Goal: Information Seeking & Learning: Learn about a topic

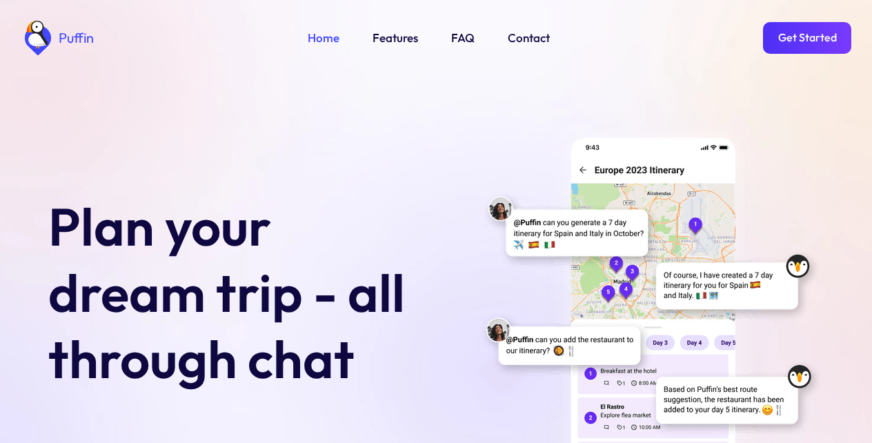
click at [525, 36] on link "Contact" at bounding box center [528, 38] width 42 height 18
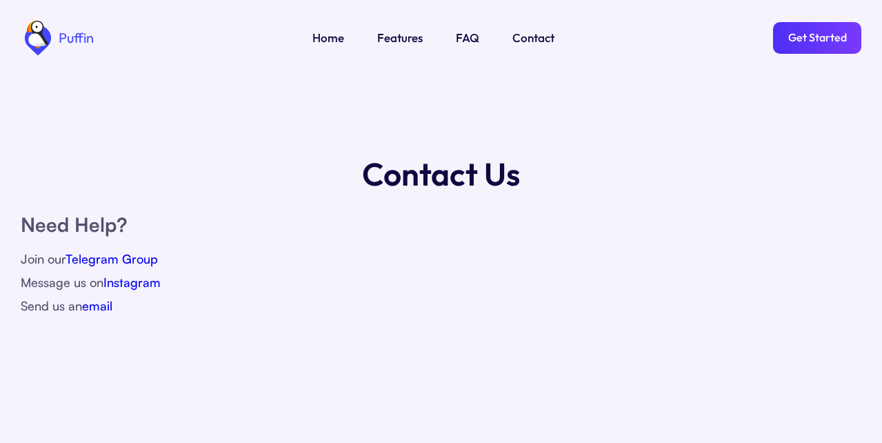
click at [397, 36] on link "Features" at bounding box center [400, 38] width 46 height 18
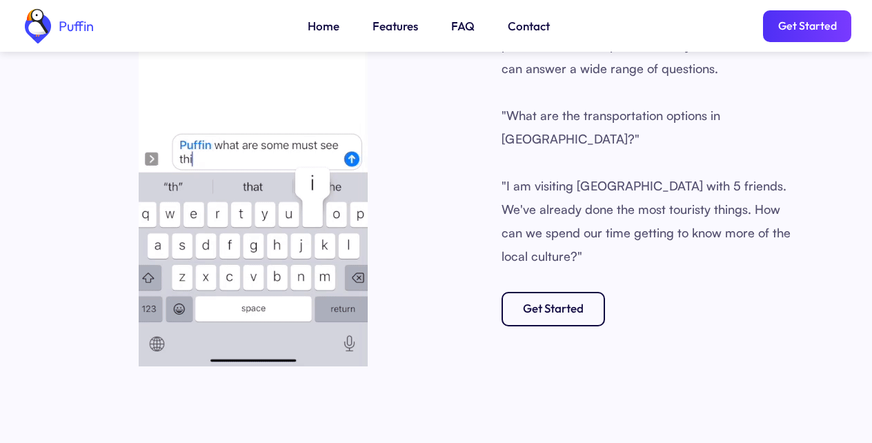
scroll to position [1962, 0]
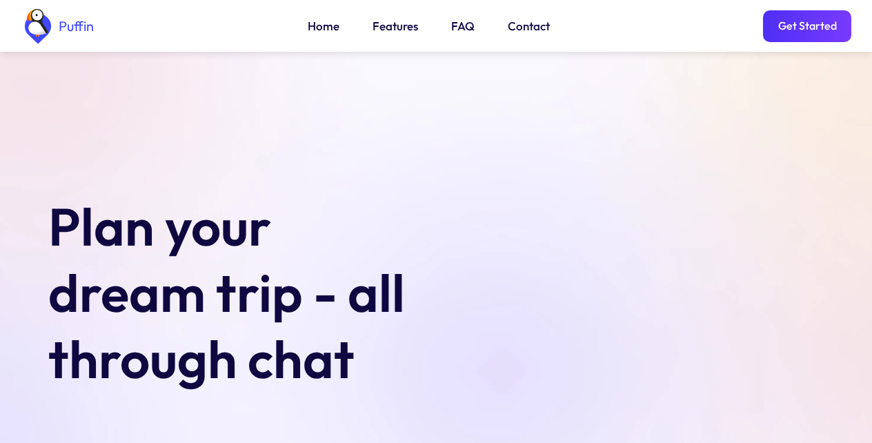
scroll to position [1962, 0]
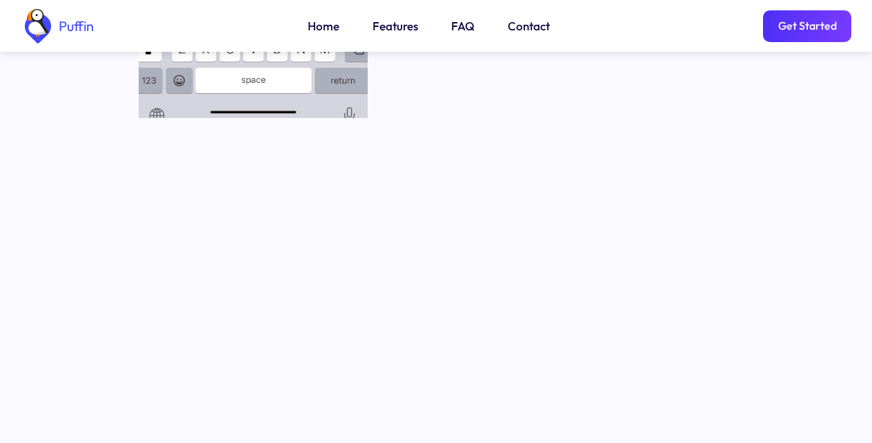
click at [457, 23] on link "FAQ" at bounding box center [462, 26] width 23 height 18
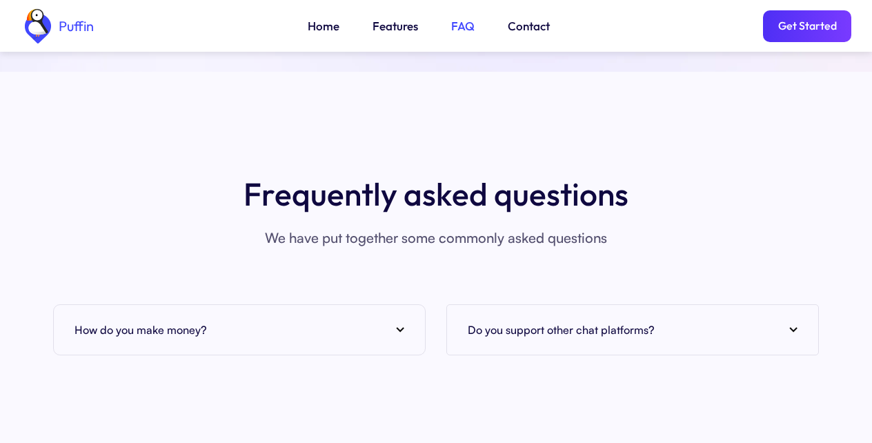
scroll to position [5029, 0]
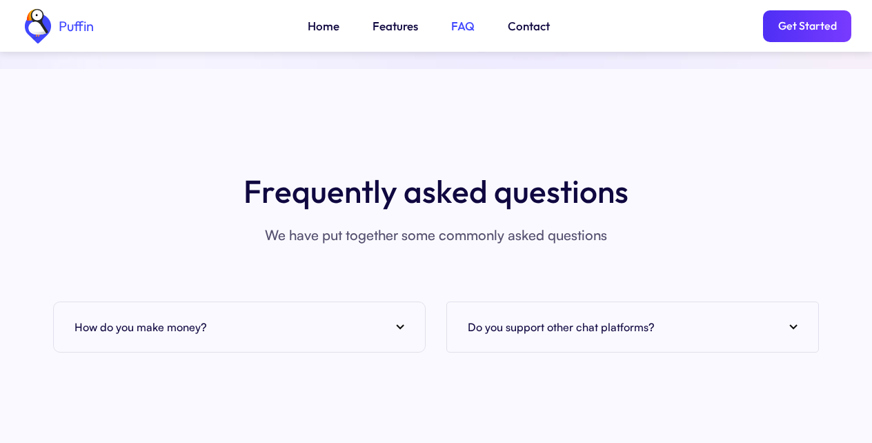
click at [221, 316] on div "How do you make money?" at bounding box center [239, 326] width 330 height 21
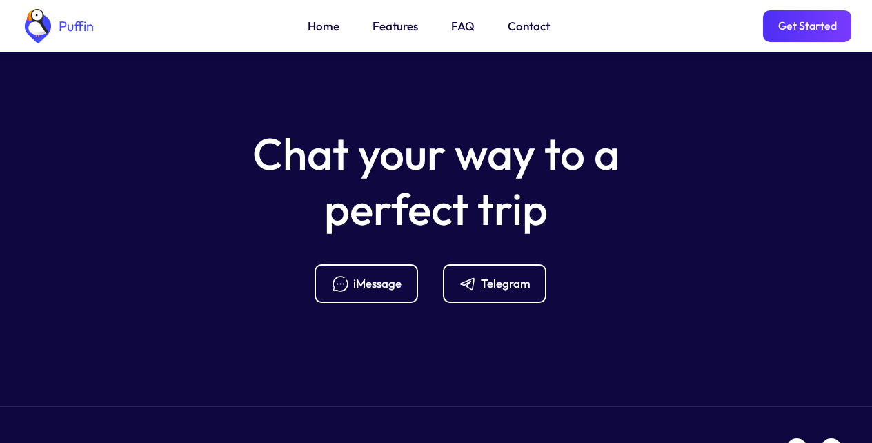
scroll to position [5526, 0]
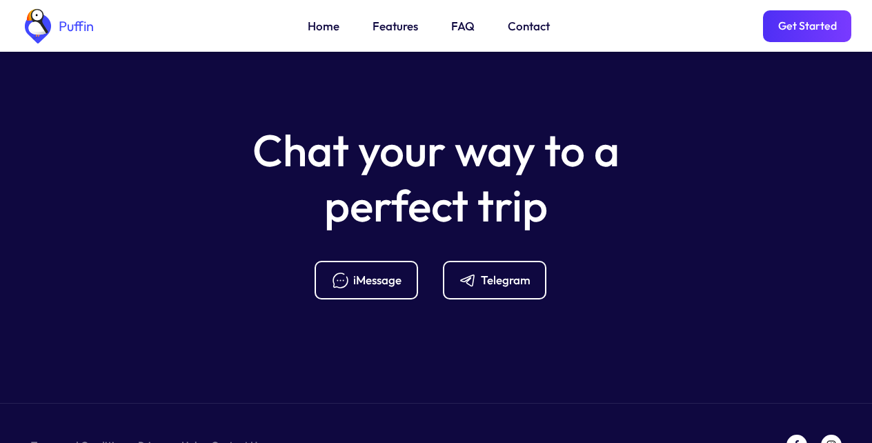
click at [492, 272] on div "Telegram" at bounding box center [506, 279] width 50 height 15
click at [802, 23] on link "Get Started" at bounding box center [807, 26] width 88 height 32
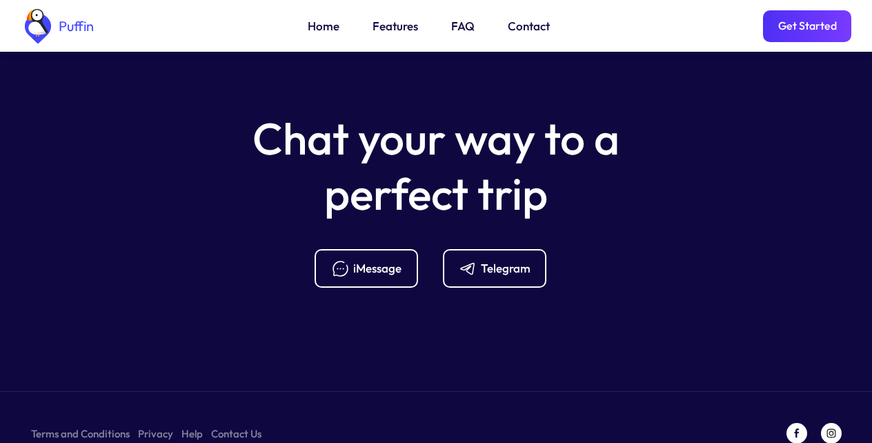
scroll to position [5542, 0]
